Goal: Task Accomplishment & Management: Complete application form

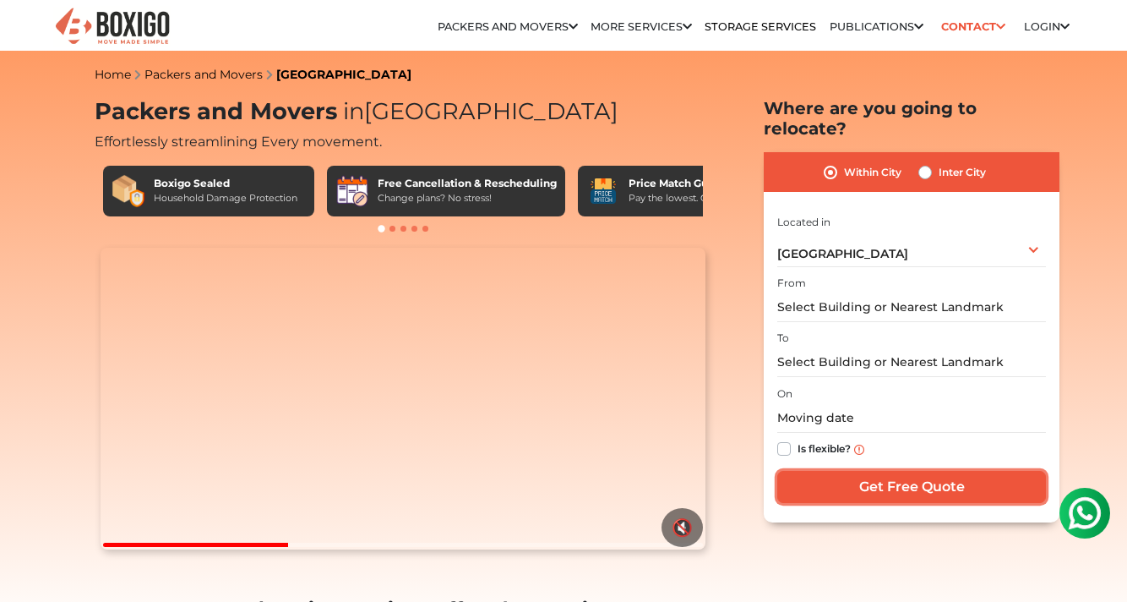
click at [901, 471] on input "Get Free Quote" at bounding box center [911, 487] width 269 height 32
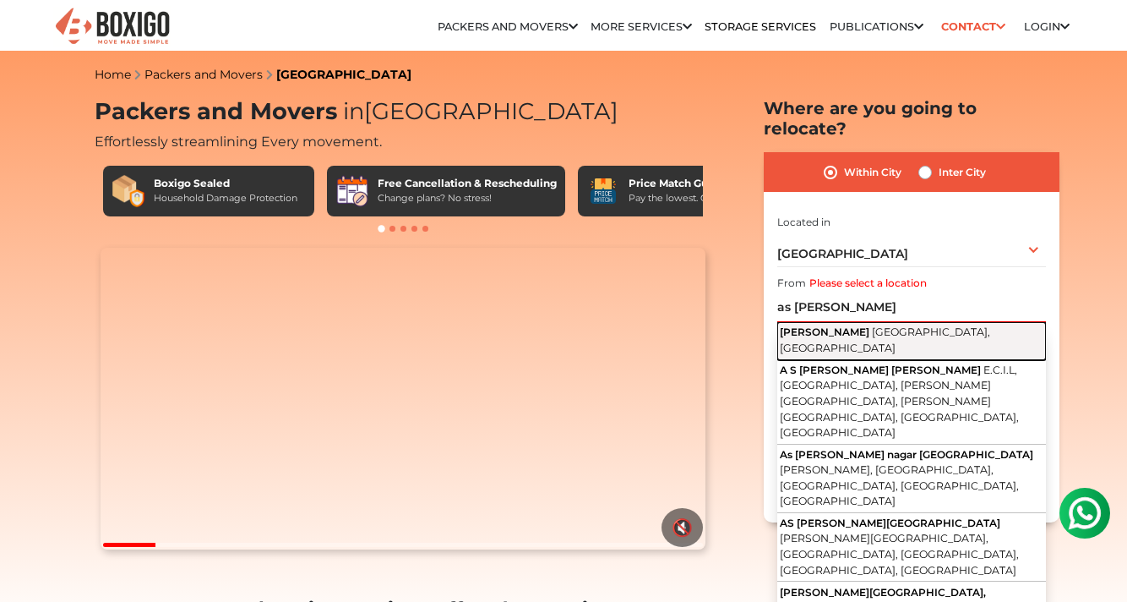
click at [882, 325] on span "[GEOGRAPHIC_DATA], [GEOGRAPHIC_DATA]" at bounding box center [885, 339] width 210 height 29
type input "[PERSON_NAME][GEOGRAPHIC_DATA], [GEOGRAPHIC_DATA], [GEOGRAPHIC_DATA]"
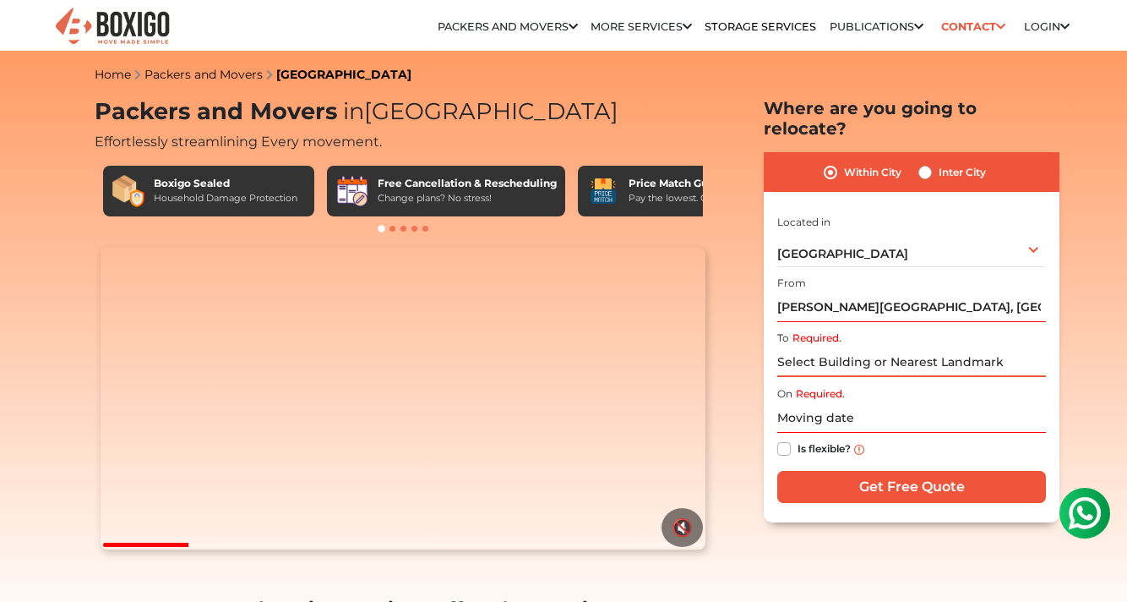
click at [853, 347] on input "Required." at bounding box center [911, 362] width 269 height 30
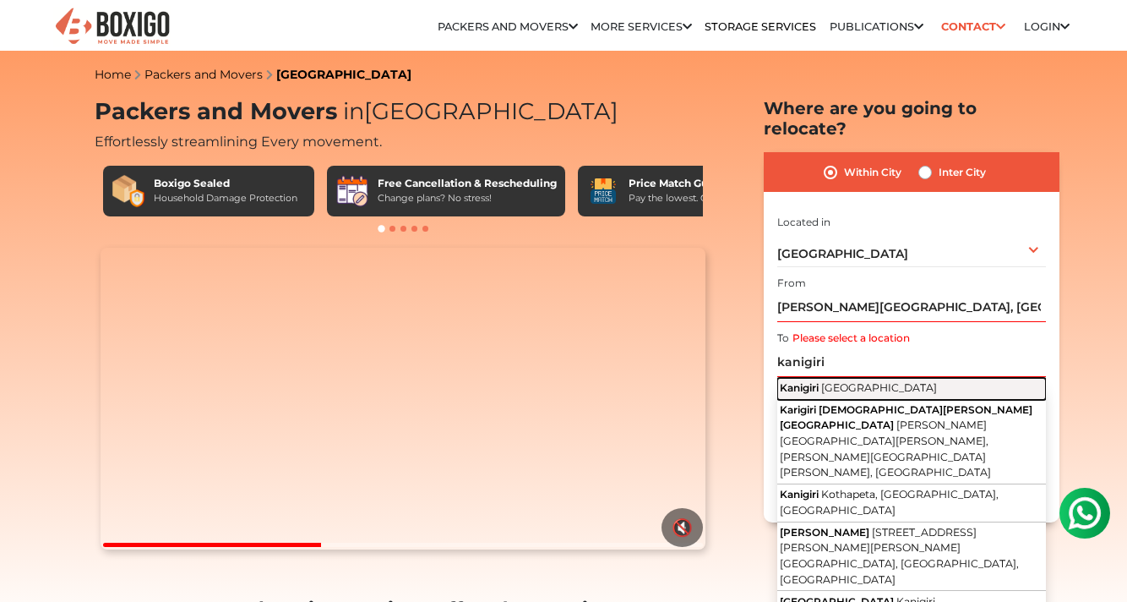
click at [858, 381] on span "[GEOGRAPHIC_DATA]" at bounding box center [879, 387] width 116 height 13
type input "Kanigiri, [GEOGRAPHIC_DATA]"
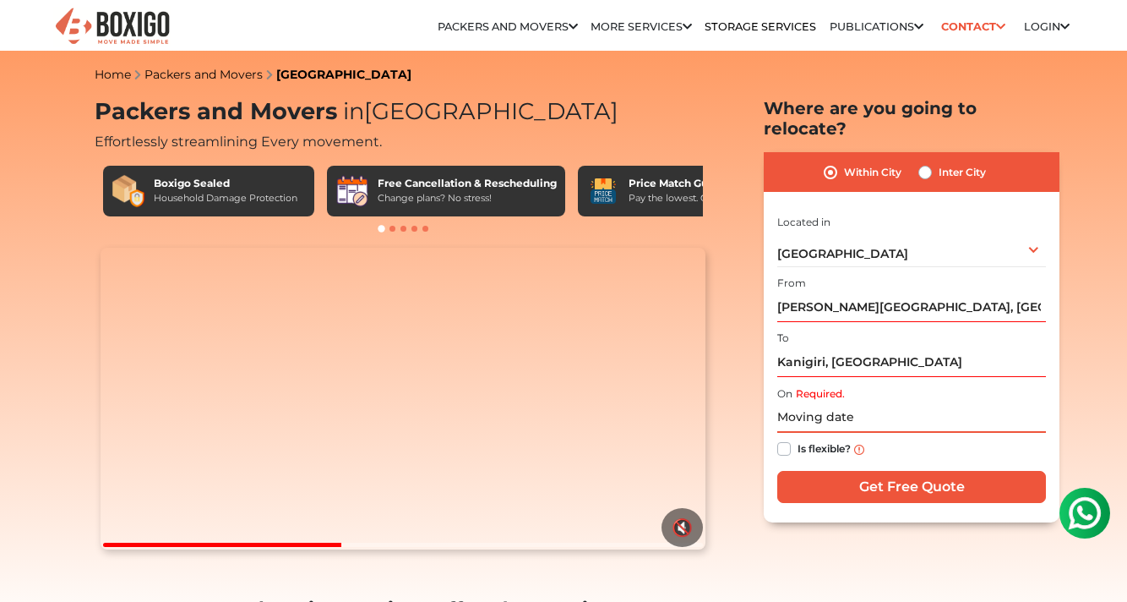
click at [841, 403] on input "text" at bounding box center [911, 418] width 269 height 30
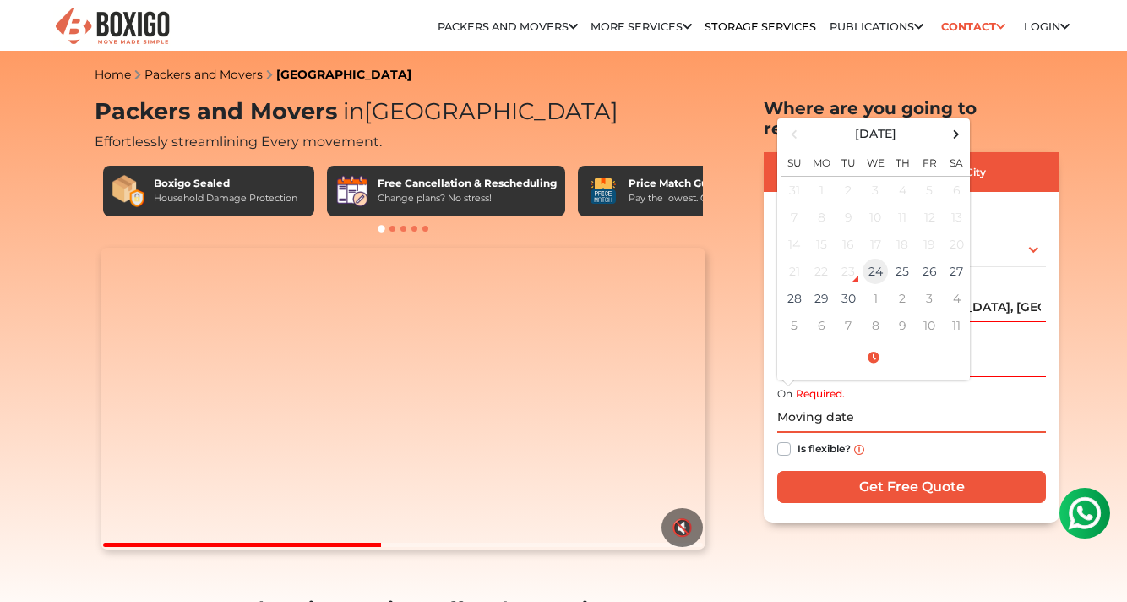
click at [874, 258] on td "24" at bounding box center [875, 271] width 27 height 27
click at [898, 258] on td "25" at bounding box center [902, 271] width 27 height 27
type input "[DATE] 2:29 PM"
click at [946, 403] on input "[DATE] 2:29 PM" at bounding box center [911, 418] width 269 height 30
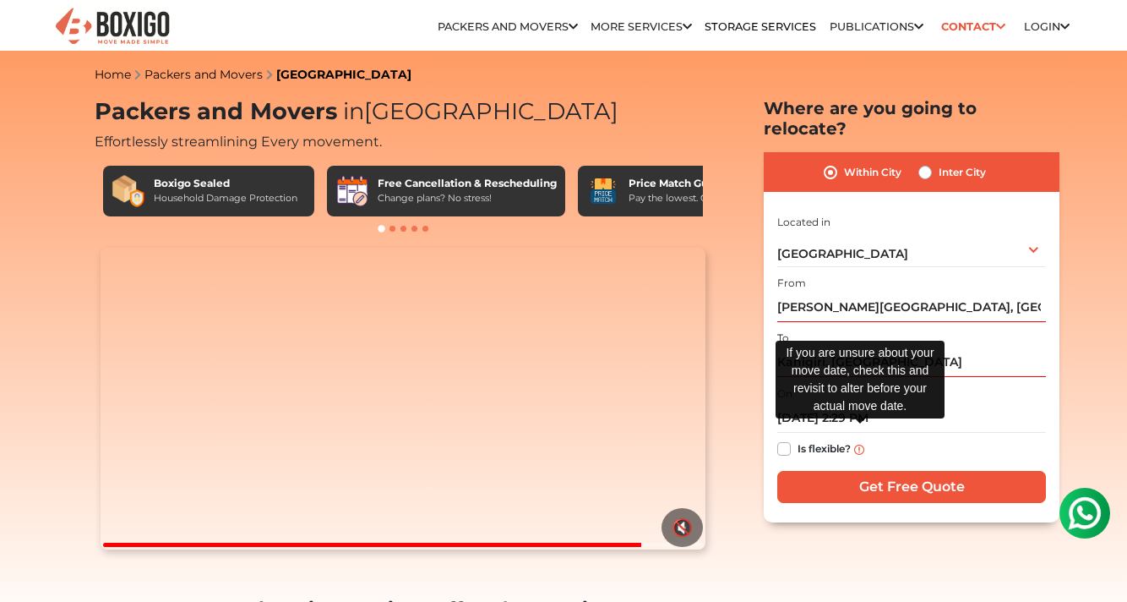
click at [863, 444] on img at bounding box center [859, 449] width 10 height 10
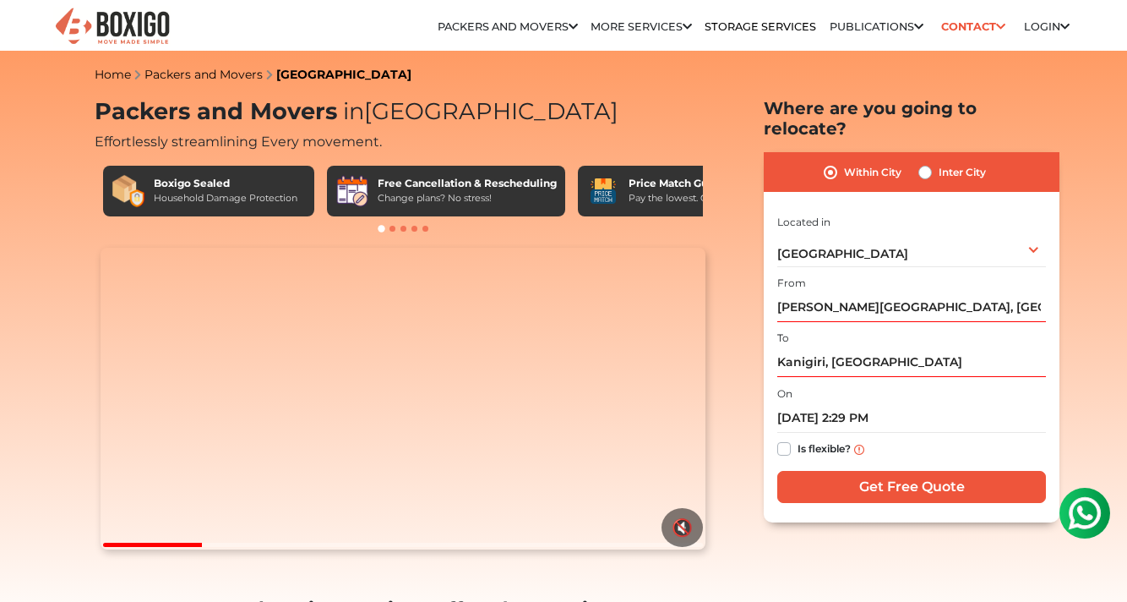
click at [908, 433] on div "Is flexible?" at bounding box center [911, 449] width 269 height 33
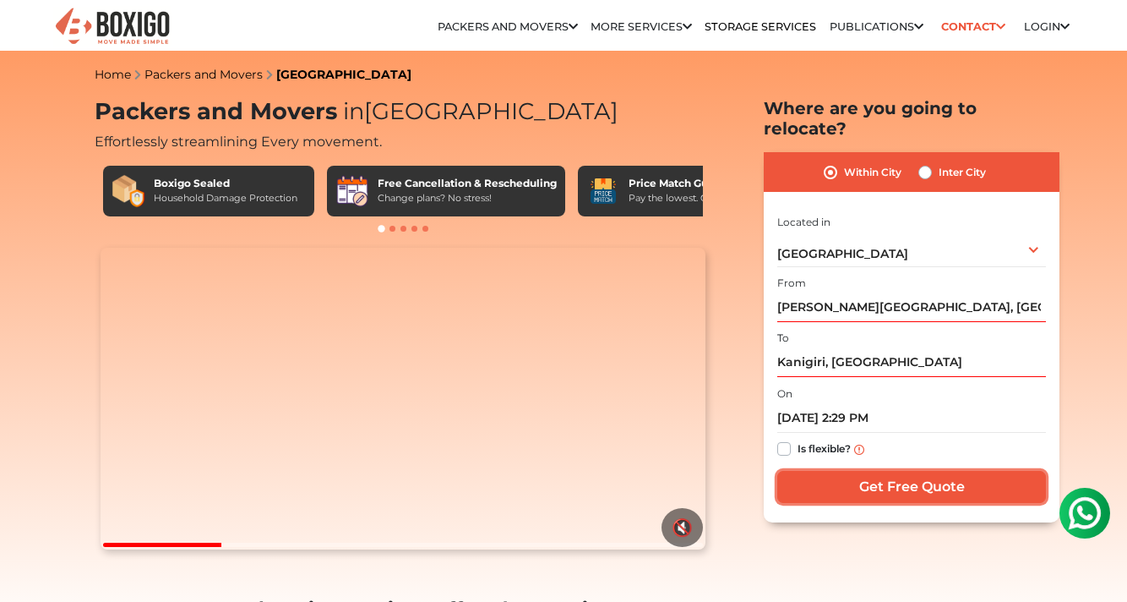
click at [907, 471] on input "Get Free Quote" at bounding box center [911, 487] width 269 height 32
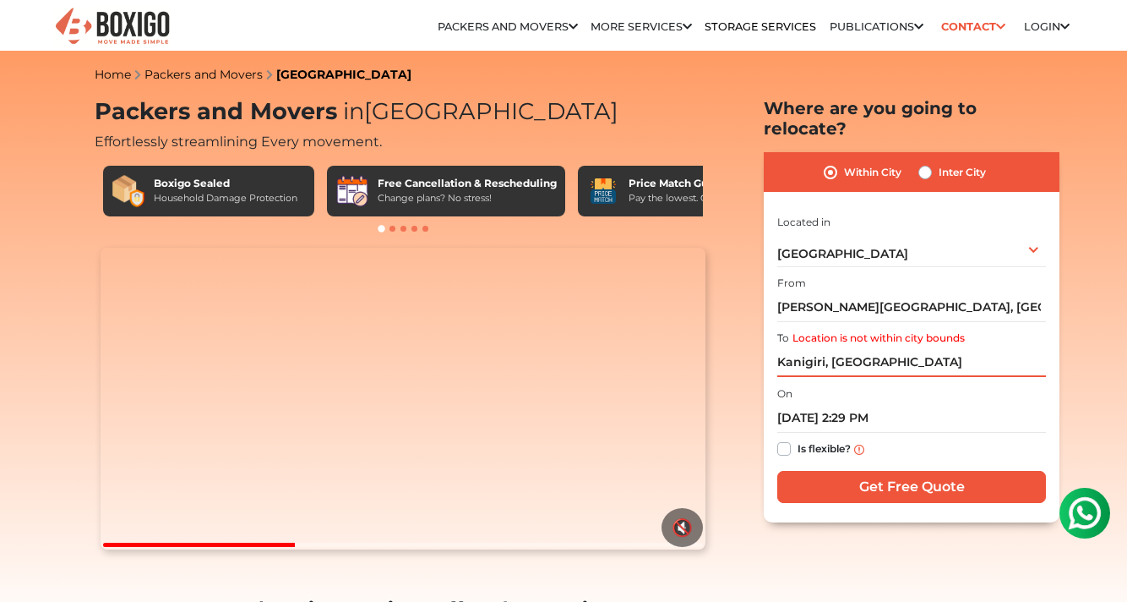
click at [928, 347] on input "Kanigiri, [GEOGRAPHIC_DATA]" at bounding box center [911, 362] width 269 height 30
click at [799, 347] on input "Kanigiri, [GEOGRAPHIC_DATA]" at bounding box center [911, 362] width 269 height 30
click at [885, 347] on input "Kanigiri, [GEOGRAPHIC_DATA]" at bounding box center [911, 362] width 269 height 30
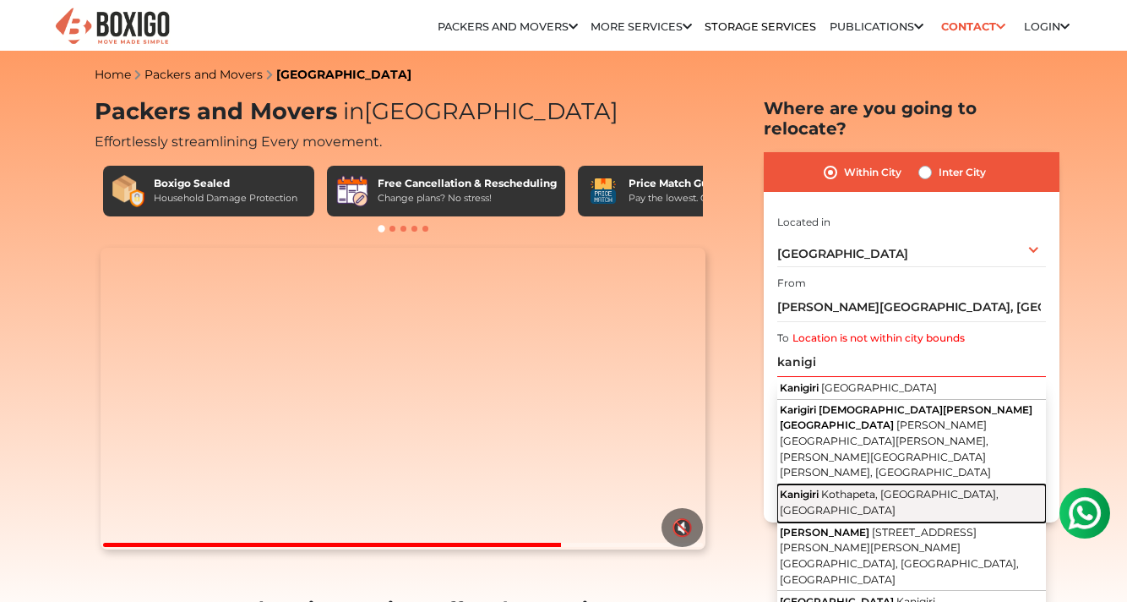
click at [897, 487] on span "Kothapeta, [GEOGRAPHIC_DATA], [GEOGRAPHIC_DATA]" at bounding box center [889, 501] width 219 height 29
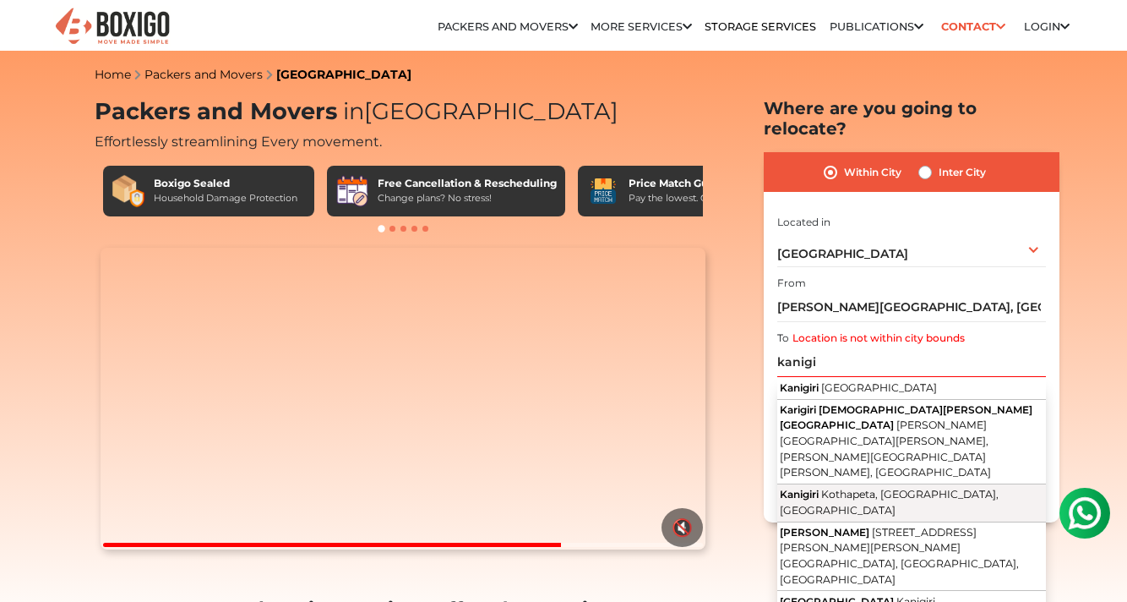
type input "Kanigiri, [GEOGRAPHIC_DATA], [GEOGRAPHIC_DATA], [GEOGRAPHIC_DATA]"
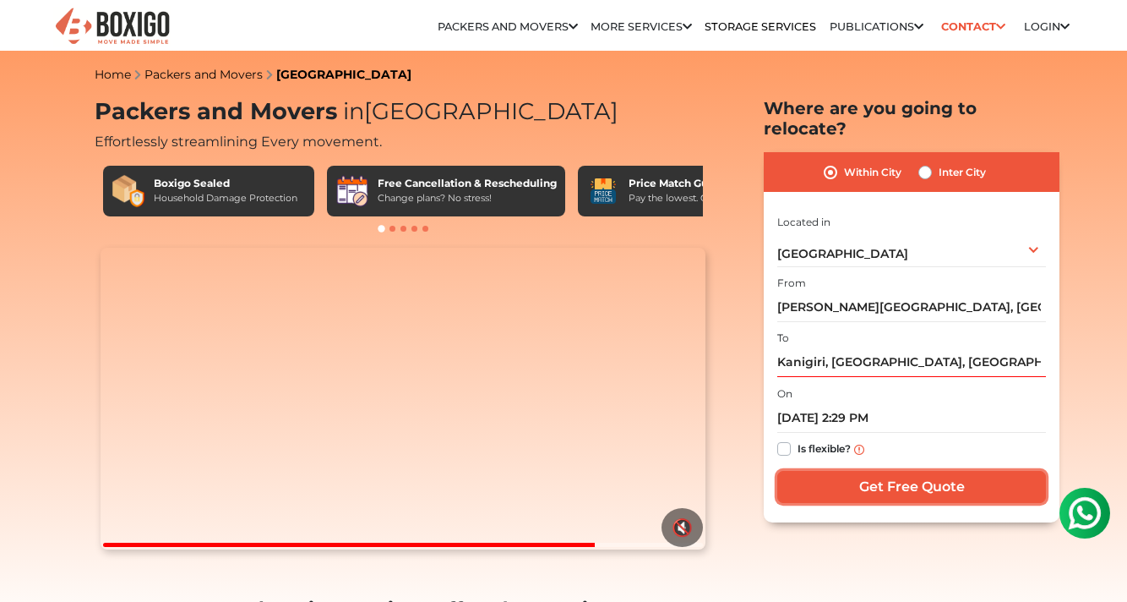
click at [885, 474] on input "Get Free Quote" at bounding box center [911, 487] width 269 height 32
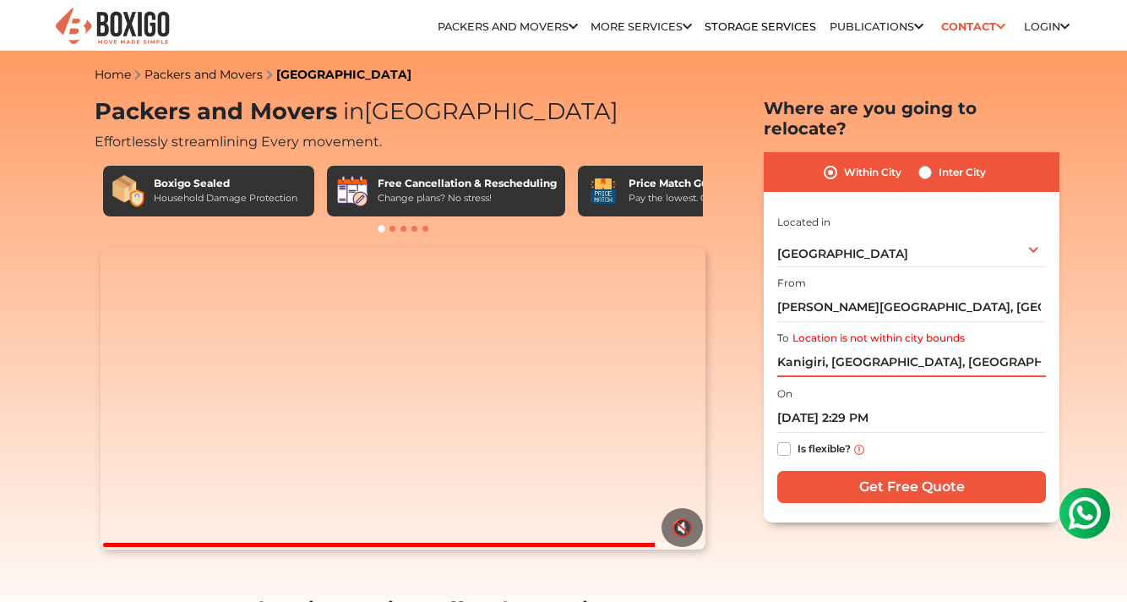
click at [850, 349] on input "Kanigiri, [GEOGRAPHIC_DATA], [GEOGRAPHIC_DATA], [GEOGRAPHIC_DATA]" at bounding box center [911, 362] width 269 height 30
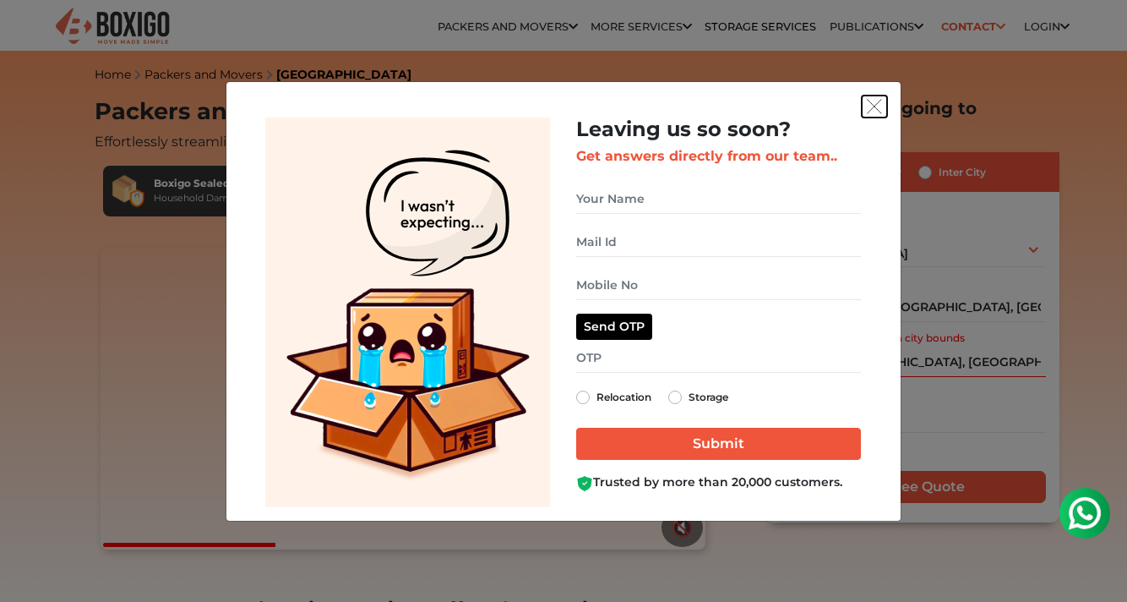
click at [874, 109] on img "get free quote dialog" at bounding box center [874, 106] width 15 height 15
